Goal: Complete application form

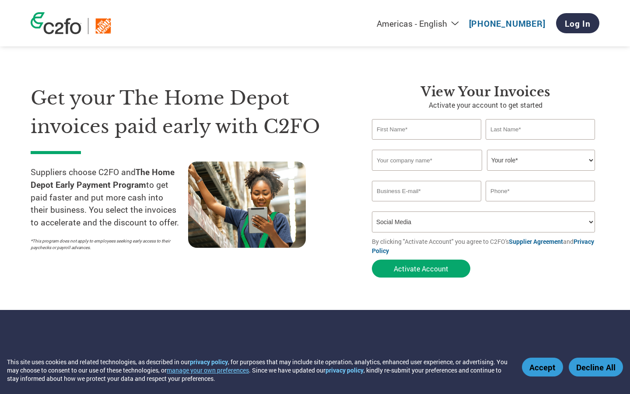
select select "Online Search"
select select
select select "FINANCE_DIRECTOR"
select select
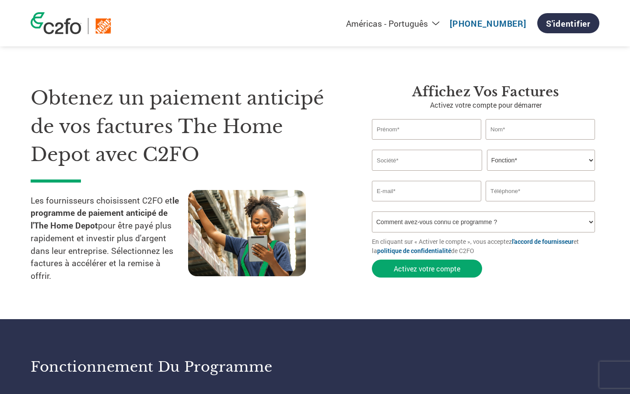
select select "en-US"
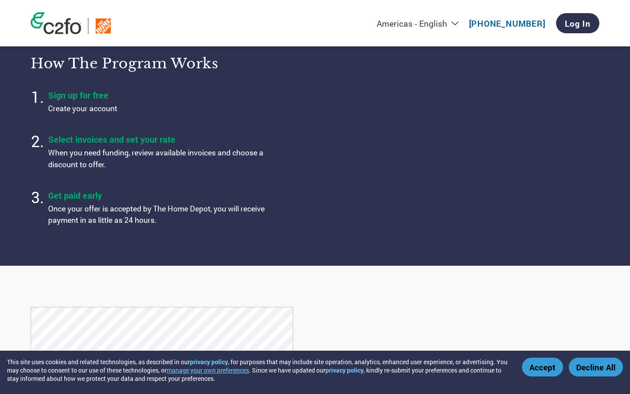
scroll to position [1006, 0]
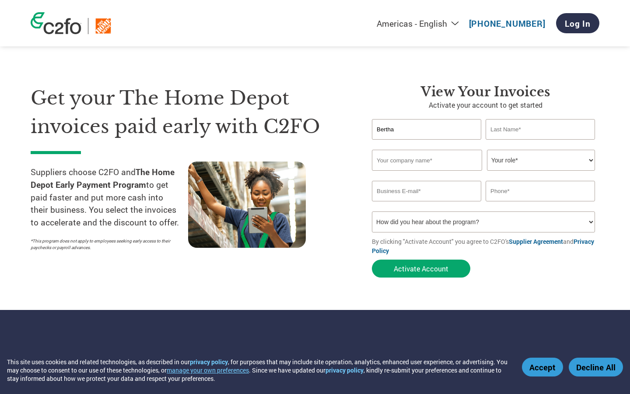
type input "Bertha"
click at [426, 129] on input "text" at bounding box center [426, 129] width 109 height 21
type input "Program"
click at [426, 129] on input "text" at bounding box center [426, 129] width 109 height 21
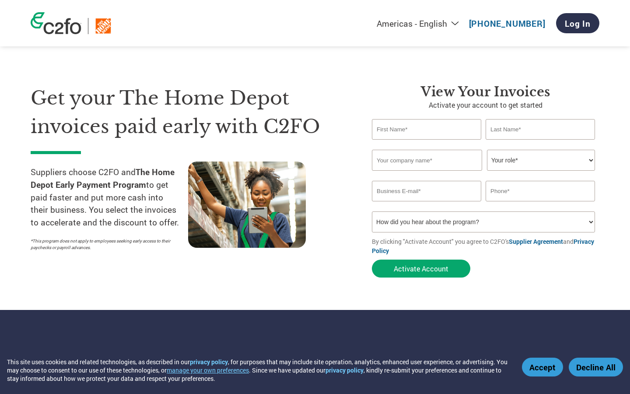
click at [540, 129] on input "text" at bounding box center [539, 129] width 109 height 21
type input "Blanda"
type input "Program"
type input "Blanda"
click at [540, 129] on input "text" at bounding box center [539, 129] width 109 height 21
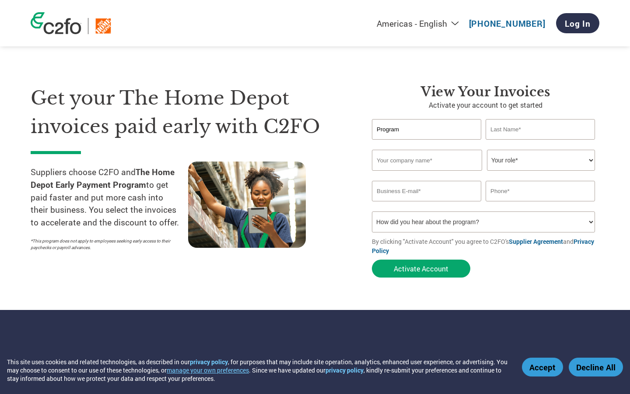
click at [540, 129] on input "text" at bounding box center [539, 129] width 109 height 21
type input "navigate"
click at [540, 129] on input "text" at bounding box center [539, 129] width 109 height 21
click at [427, 160] on input "text" at bounding box center [427, 160] width 110 height 21
type input "Be"
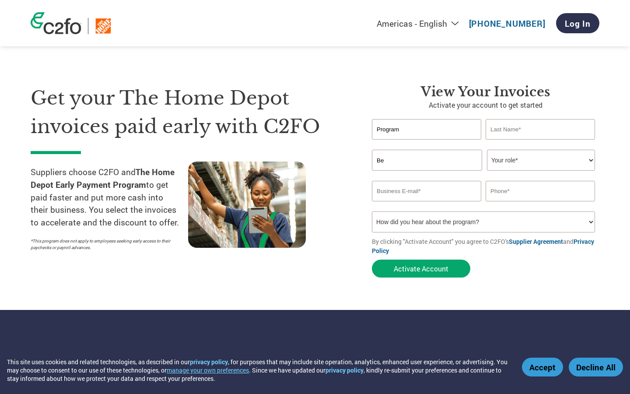
type input "navigate"
type input "[PERSON_NAME]"
click at [427, 160] on input "text" at bounding box center [427, 160] width 110 height 21
type input "Blanda LLC"
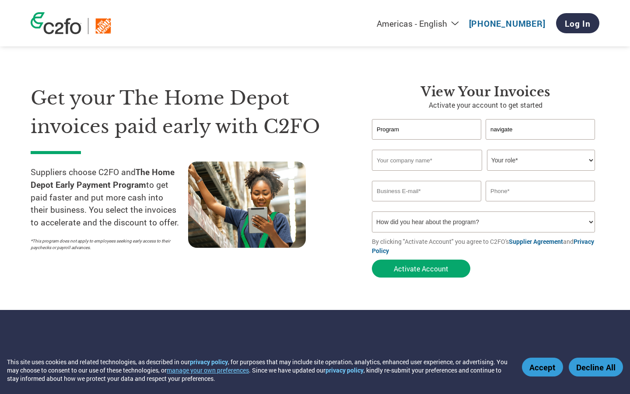
click at [427, 160] on input "text" at bounding box center [427, 160] width 110 height 21
type input "Refined"
click at [427, 160] on input "text" at bounding box center [427, 160] width 110 height 21
click at [540, 191] on input "text" at bounding box center [539, 191] width 109 height 21
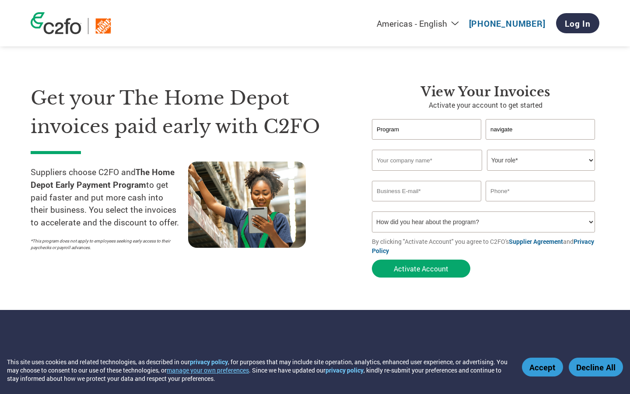
type input "+"
type input "Refined"
type input "[PHONE_NUMBER]"
click at [540, 191] on input "text" at bounding box center [539, 191] width 109 height 21
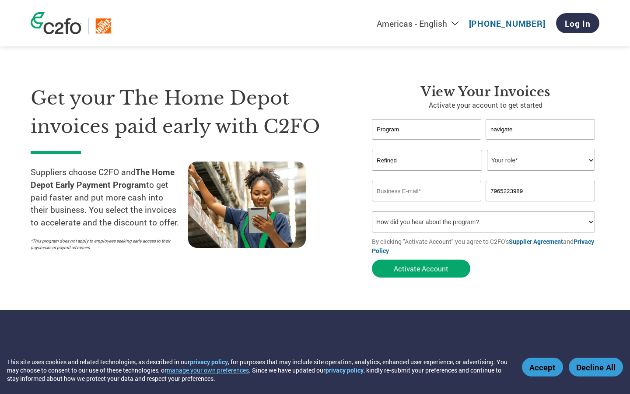
type input "7965223989"
click at [540, 191] on input "text" at bounding box center [539, 191] width 109 height 21
type input "7965223989"
click at [540, 191] on input "text" at bounding box center [539, 191] width 109 height 21
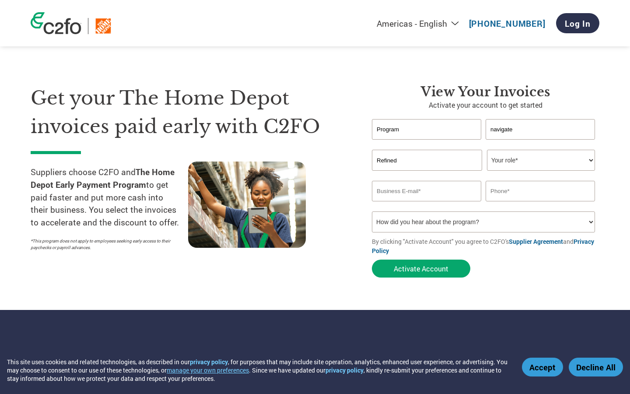
click at [540, 191] on input "text" at bounding box center [539, 191] width 109 height 21
type input "withdrawal"
click at [540, 191] on input "text" at bounding box center [539, 191] width 109 height 21
select select "zh-TW"
type input "withdrawal"
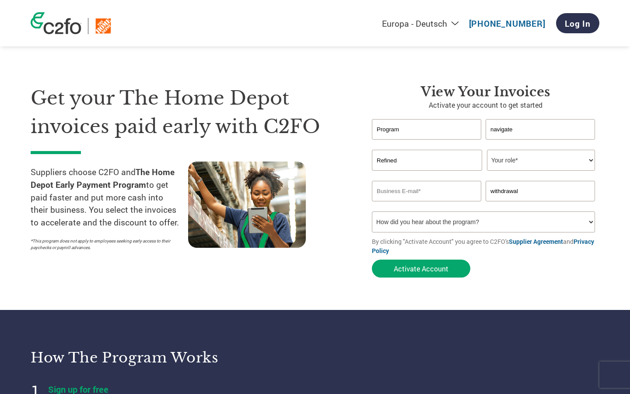
select select "en-US"
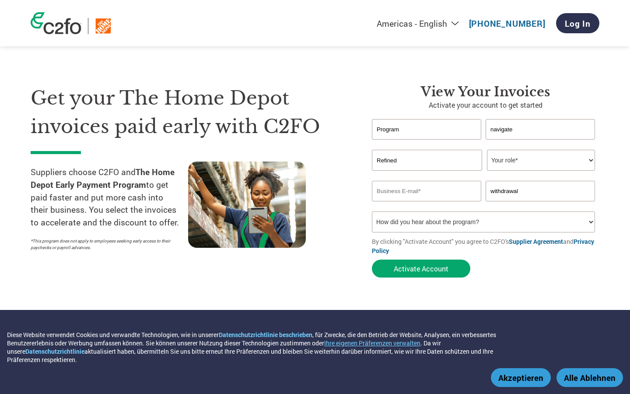
select select "FINANCE_DIRECTOR"
select select "OTHER"
select select
select select "Social Media"
select select "At an event"
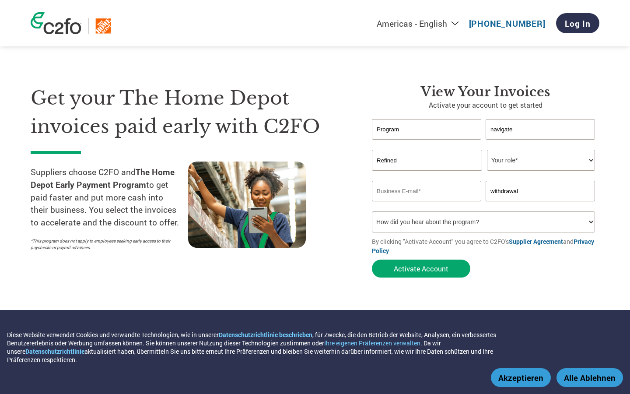
select select "Email"
select select
click at [426, 129] on input "Program" at bounding box center [426, 129] width 109 height 21
type input "P"
type input "Bertha"
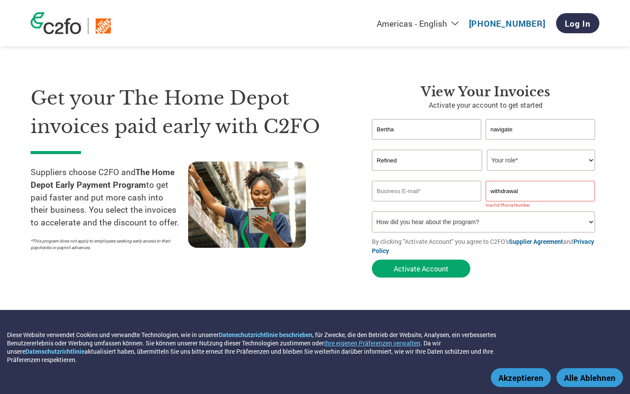
click at [540, 129] on input "navigate" at bounding box center [539, 129] width 109 height 21
type input "n"
type input "Blanda"
click at [427, 160] on input "Refined" at bounding box center [427, 160] width 110 height 21
type input "R"
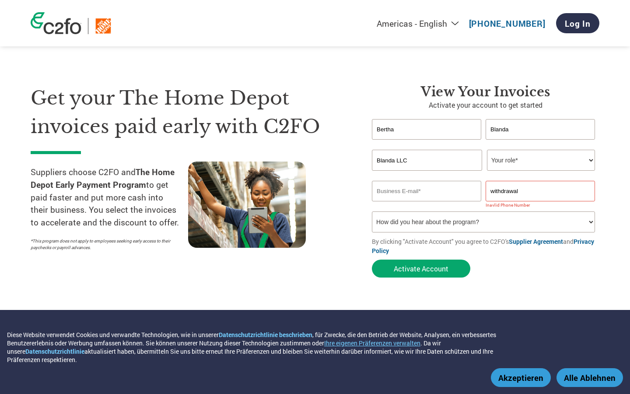
type input "Blanda LLC"
click at [426, 191] on input "email" at bounding box center [426, 191] width 109 height 21
type input "[PERSON_NAME][EMAIL_ADDRESS][DOMAIN_NAME]"
click at [540, 191] on input "withdrawal" at bounding box center [539, 191] width 109 height 21
type input "w"
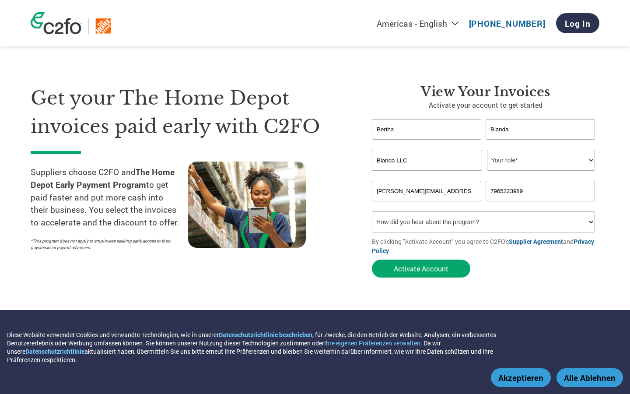
type input "7965223989"
select select "nl"
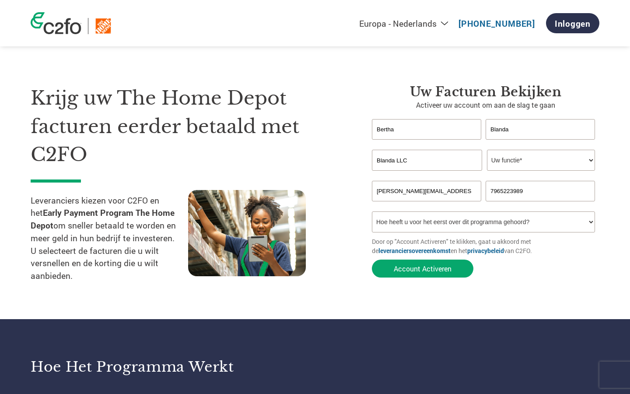
select select "TREASURER"
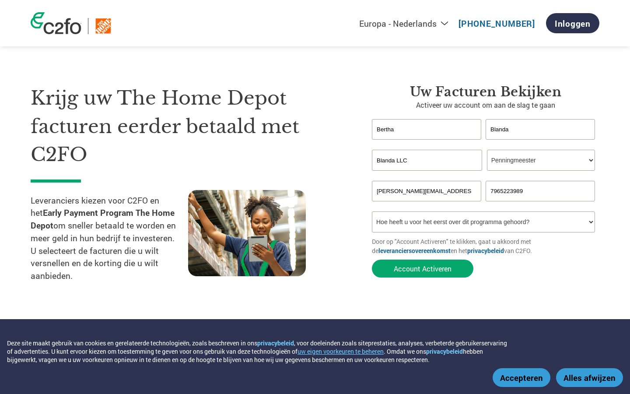
select select "Social Media"
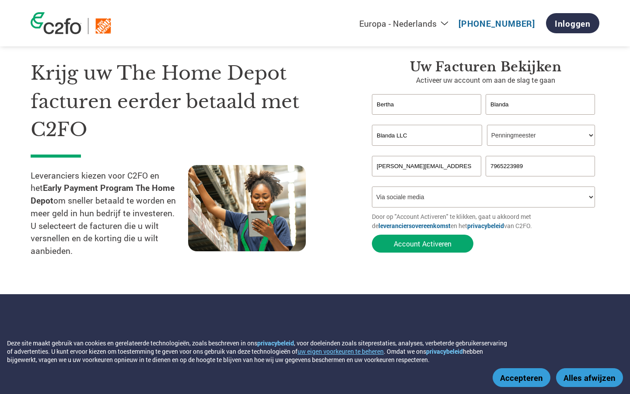
click at [372, 234] on button "Account Activeren" at bounding box center [422, 243] width 101 height 18
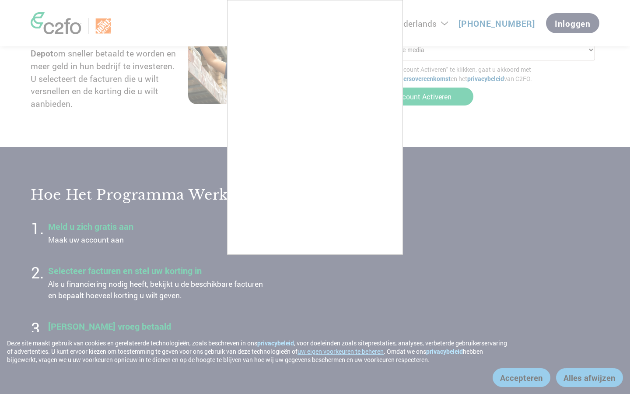
scroll to position [1043, 0]
